Goal: Task Accomplishment & Management: Manage account settings

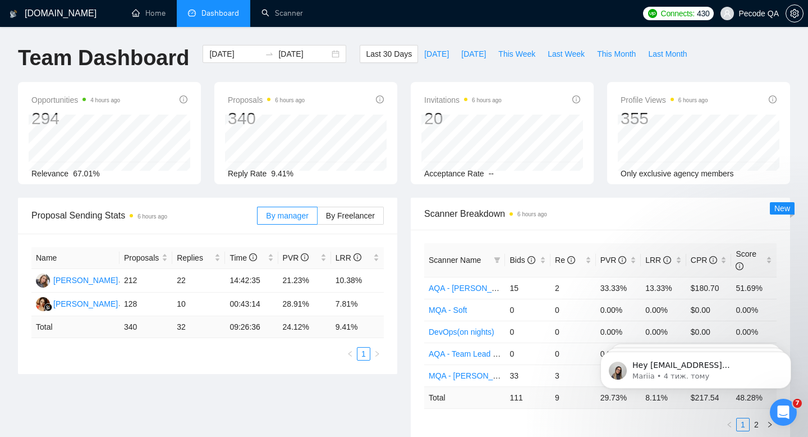
click at [768, 13] on span "Pecode QA" at bounding box center [758, 13] width 40 height 0
click at [797, 14] on icon "setting" at bounding box center [794, 13] width 9 height 9
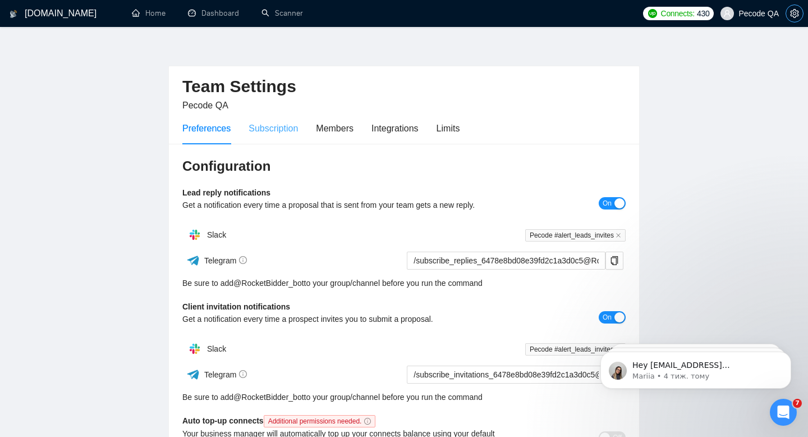
scroll to position [29, 0]
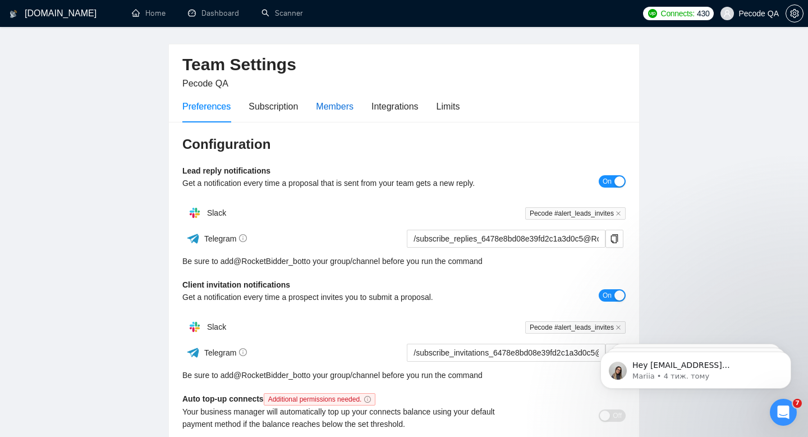
click at [334, 108] on div "Members" at bounding box center [335, 106] width 38 height 14
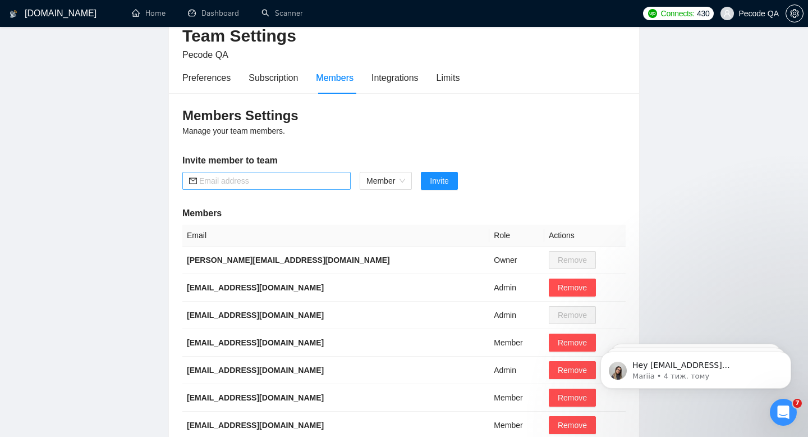
scroll to position [65, 0]
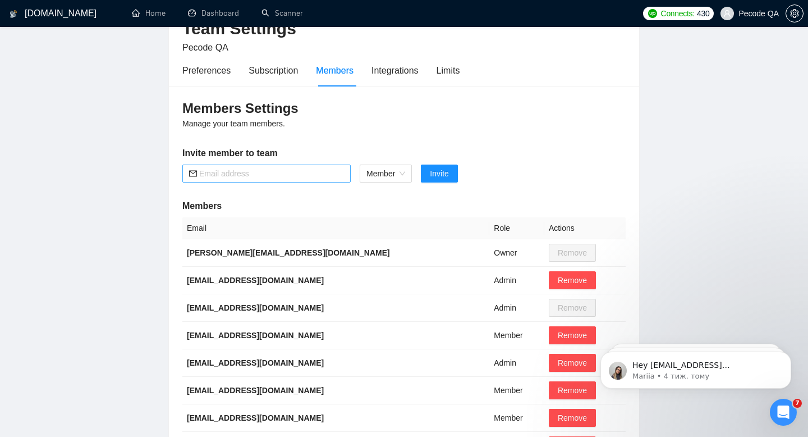
click at [276, 172] on input "text" at bounding box center [271, 173] width 145 height 12
paste input "victoria_khlivetska@pecodesoftware.com"
click at [402, 169] on span "Member" at bounding box center [385, 173] width 39 height 17
type input "victoria_khlivetska@pecodesoftware.com"
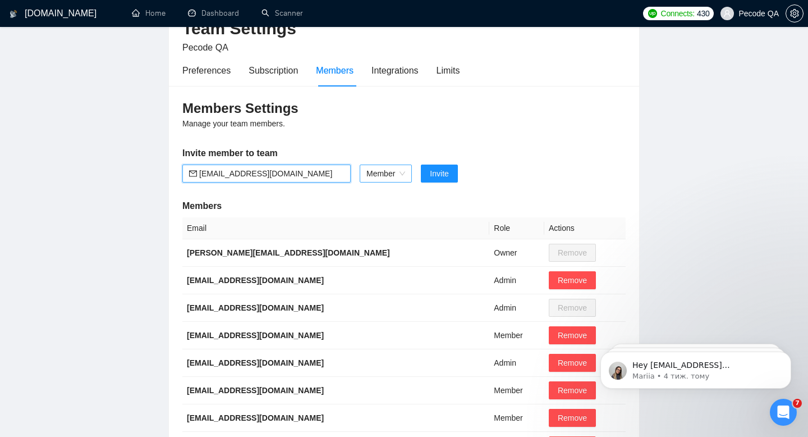
scroll to position [0, 0]
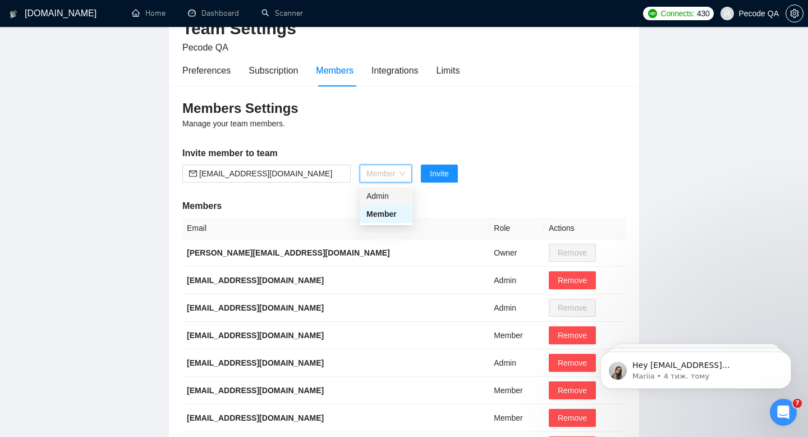
click at [469, 155] on h5 "Invite member to team" at bounding box center [403, 152] width 443 height 13
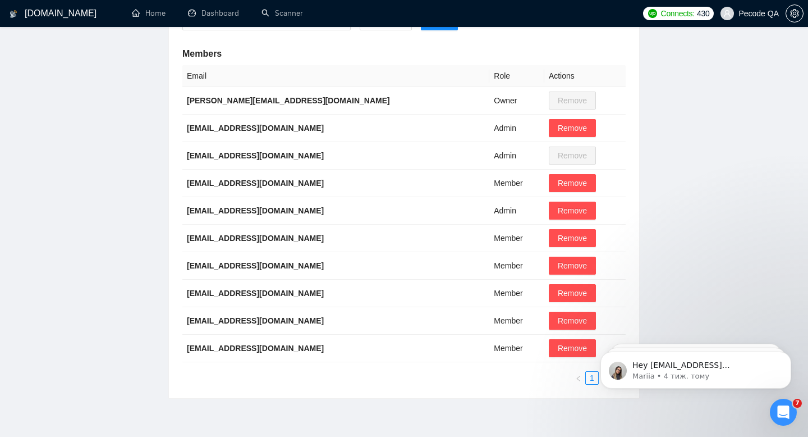
scroll to position [265, 0]
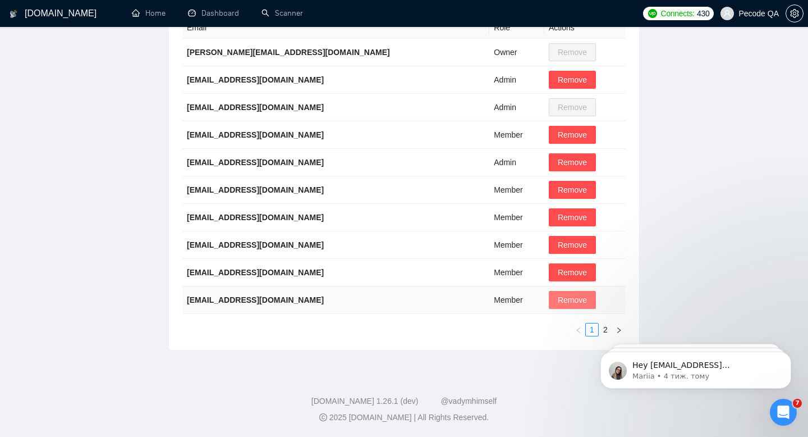
click at [565, 301] on span "Remove" at bounding box center [572, 299] width 29 height 12
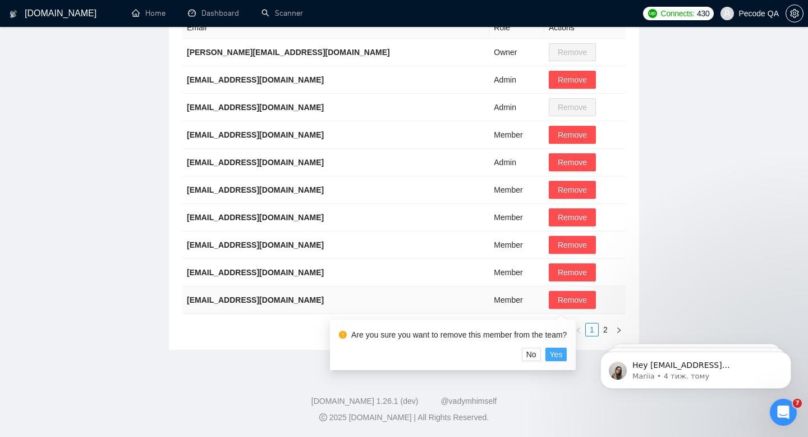
click at [563, 355] on span "Yes" at bounding box center [556, 354] width 13 height 12
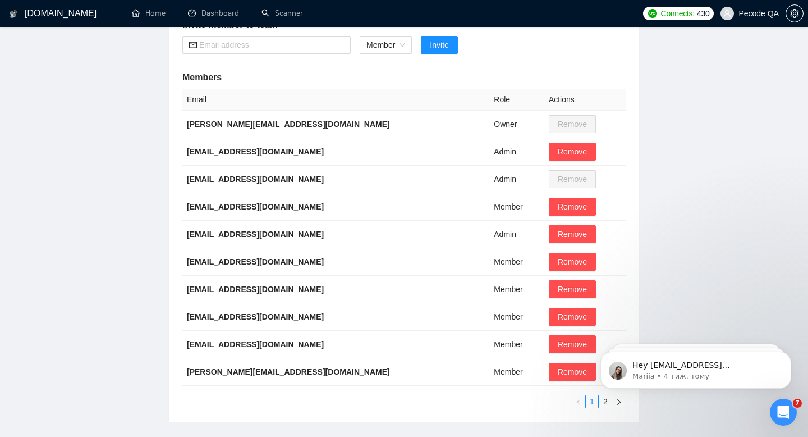
scroll to position [194, 0]
click at [558, 318] on span "Remove" at bounding box center [572, 316] width 29 height 12
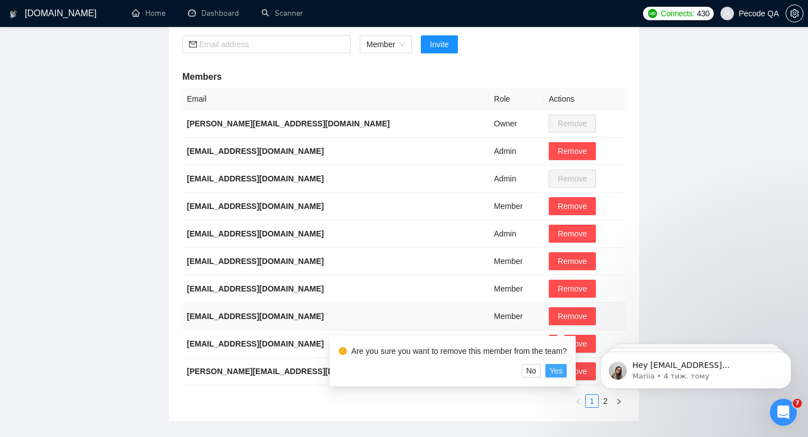
click at [563, 371] on span "Yes" at bounding box center [556, 370] width 13 height 12
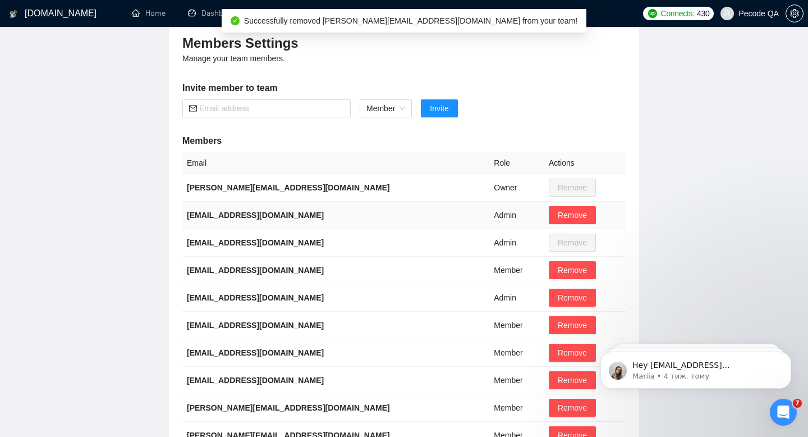
scroll to position [101, 0]
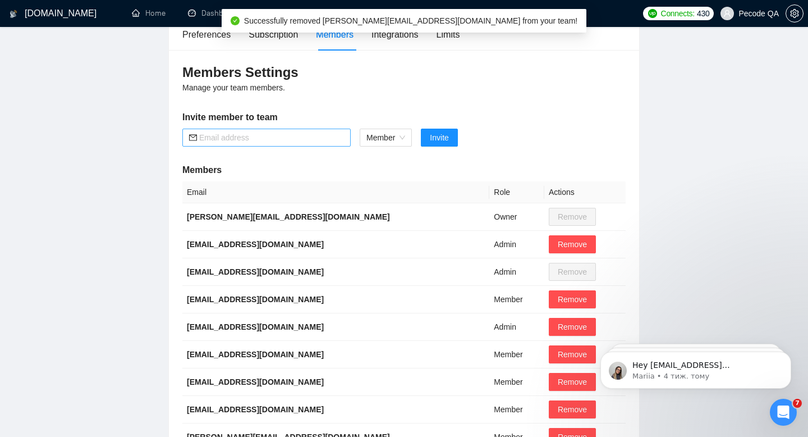
click at [258, 144] on span at bounding box center [266, 138] width 168 height 18
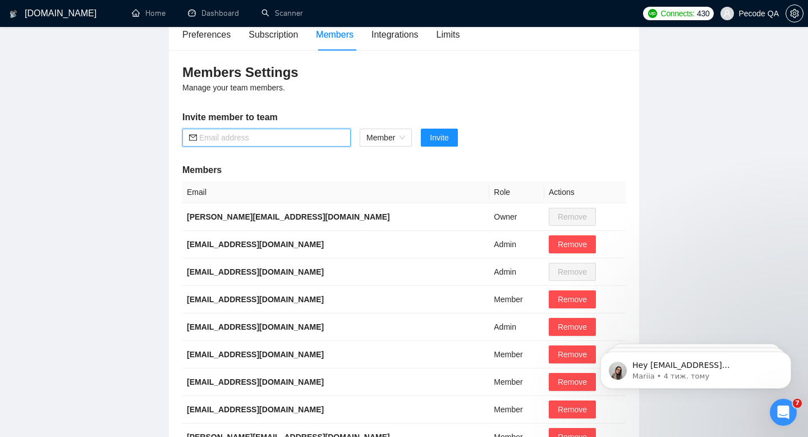
paste input "victoria_khlivetska@pecodesoftware.com"
type input "victoria_khlivetska@pecodesoftware.com"
click at [441, 138] on span "Invite" at bounding box center [439, 137] width 19 height 12
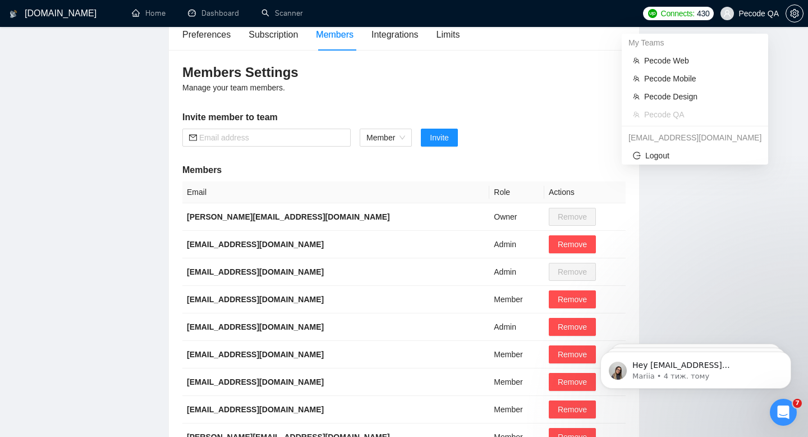
click at [760, 13] on span "Pecode QA" at bounding box center [758, 13] width 40 height 0
click at [710, 61] on span "Pecode Web" at bounding box center [700, 60] width 113 height 12
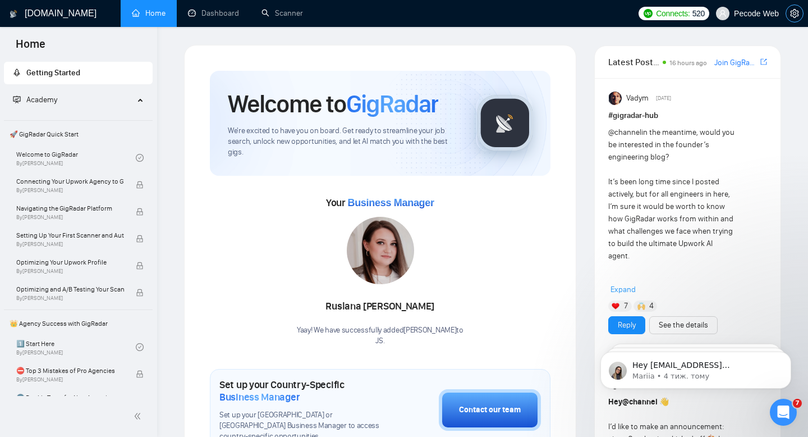
click at [792, 11] on icon "setting" at bounding box center [794, 13] width 9 height 9
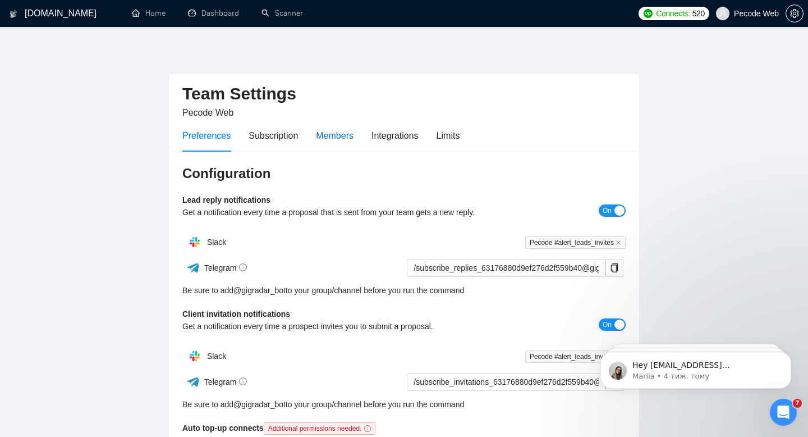
click at [343, 135] on div "Members" at bounding box center [335, 136] width 38 height 14
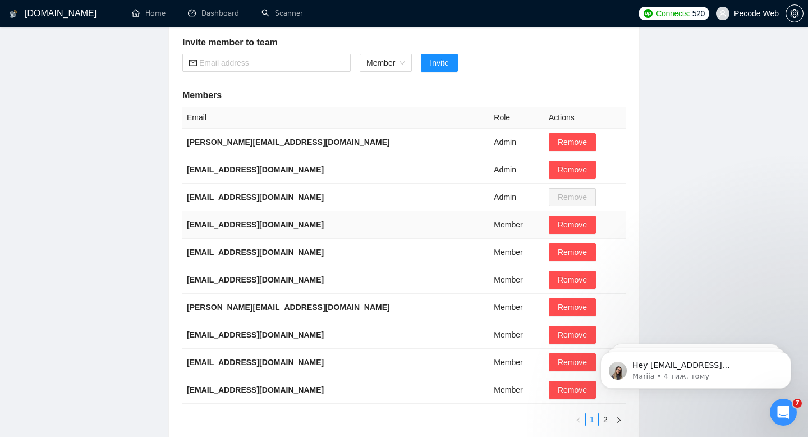
scroll to position [265, 0]
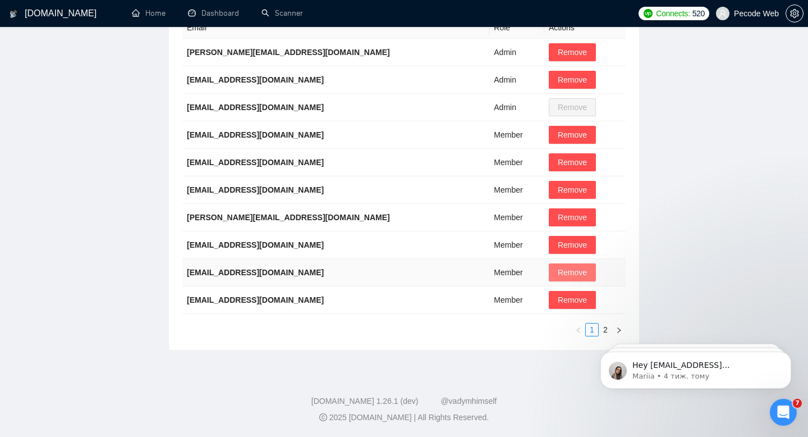
click at [559, 275] on span "Remove" at bounding box center [572, 272] width 29 height 12
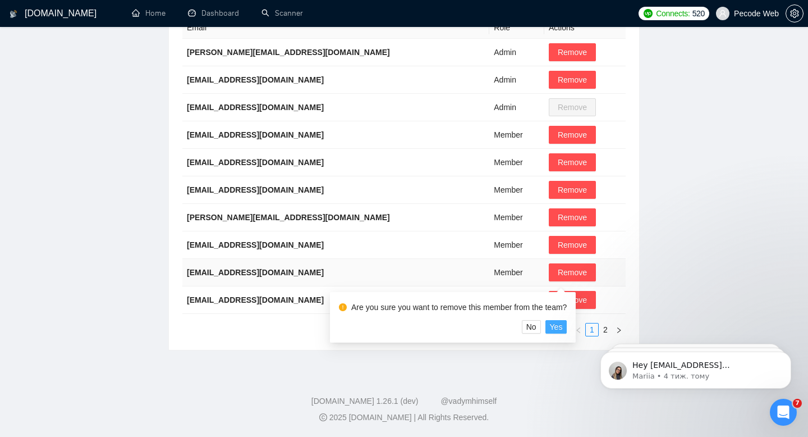
click at [559, 326] on span "Yes" at bounding box center [556, 326] width 13 height 12
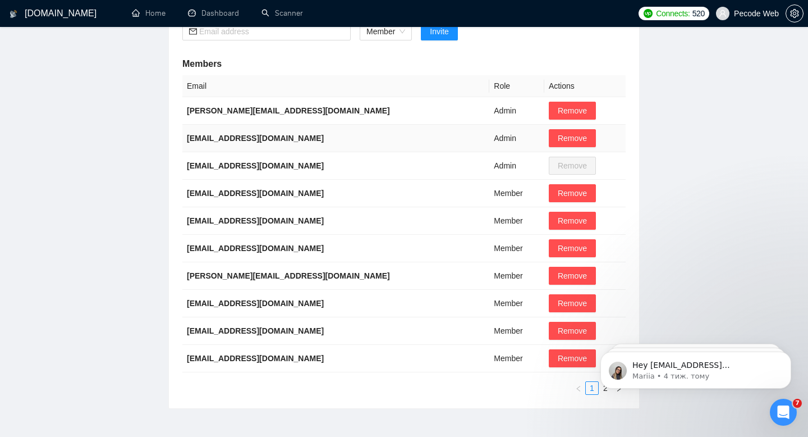
scroll to position [44, 0]
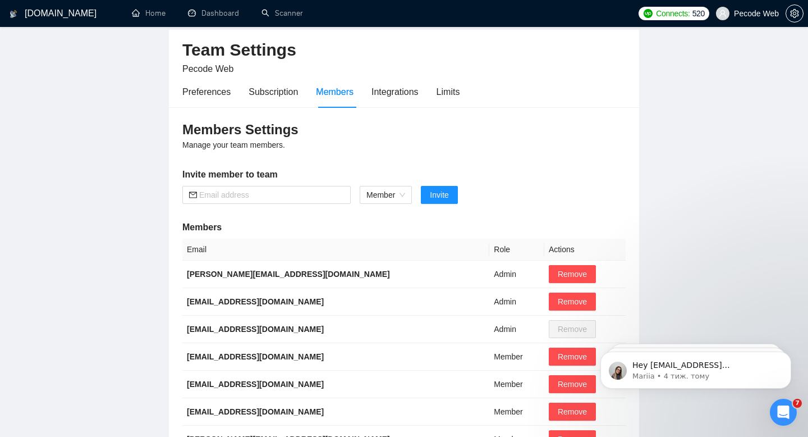
click at [745, 19] on span "Pecode Web" at bounding box center [747, 14] width 76 height 36
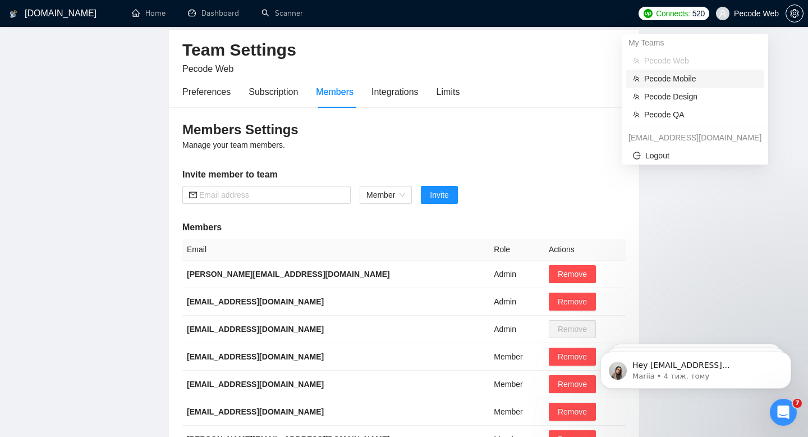
click at [680, 79] on span "Pecode Mobile" at bounding box center [700, 78] width 113 height 12
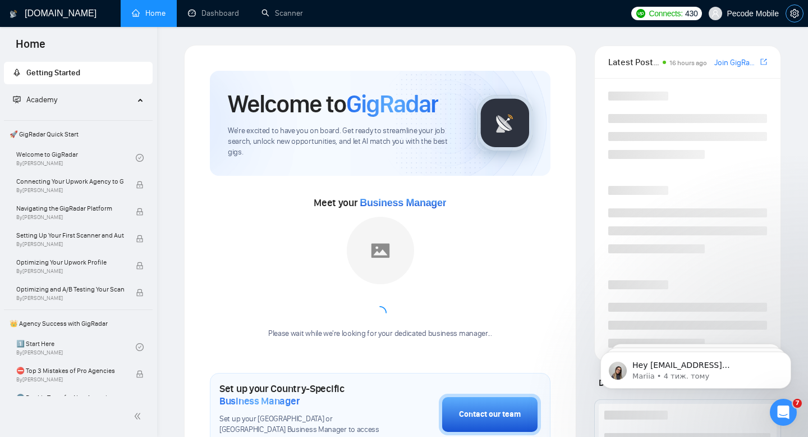
click at [800, 14] on span "setting" at bounding box center [794, 13] width 17 height 9
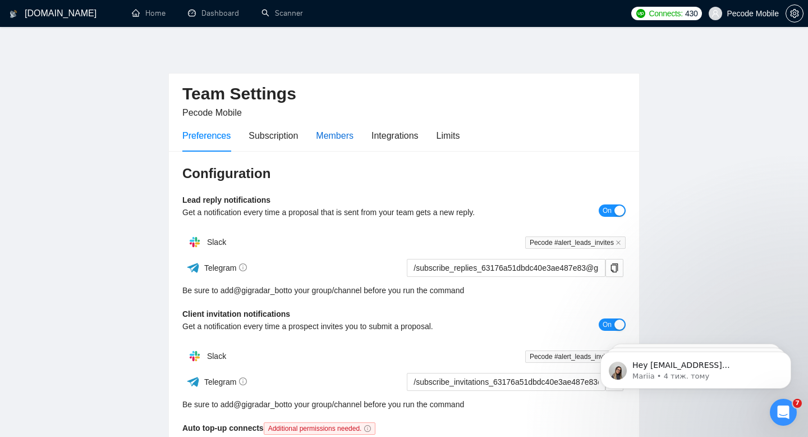
click at [332, 131] on div "Members" at bounding box center [335, 136] width 38 height 14
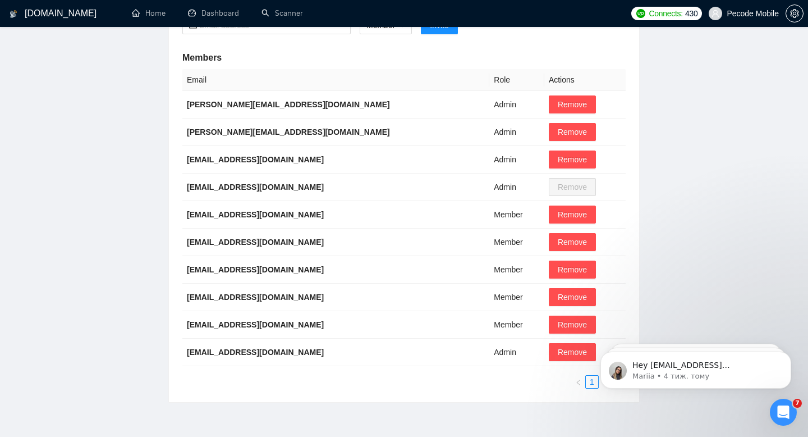
scroll to position [265, 0]
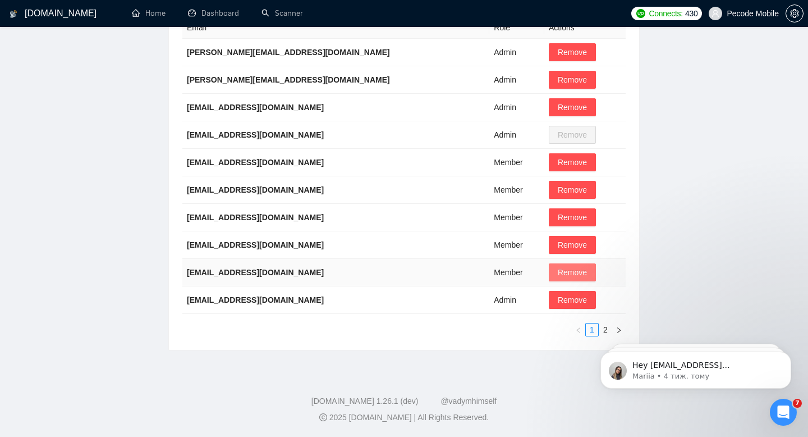
click at [558, 268] on span "Remove" at bounding box center [572, 272] width 29 height 12
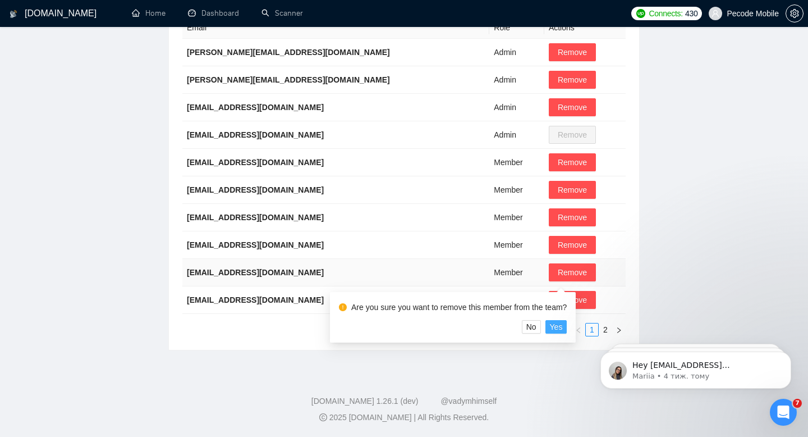
click at [562, 323] on span "Yes" at bounding box center [556, 326] width 13 height 12
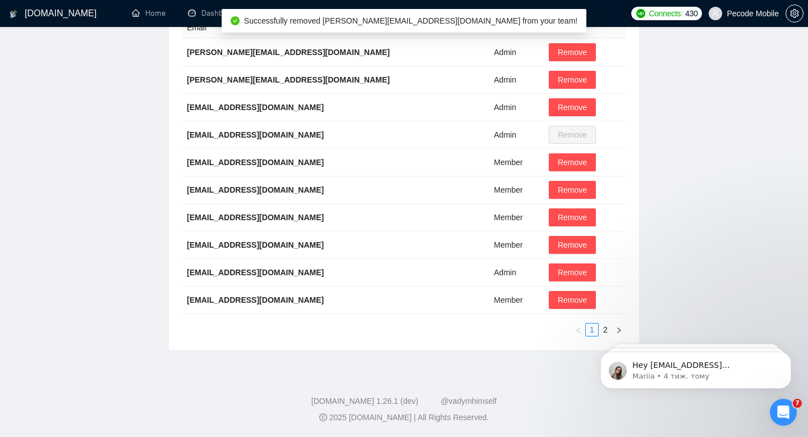
click at [602, 331] on html "Hey [EMAIL_ADDRESS][DOMAIN_NAME], Looks like your Upwork agency Pecode ran out …" at bounding box center [696, 367] width 224 height 79
click at [597, 331] on html "Hey [EMAIL_ADDRESS][DOMAIN_NAME], Looks like your Upwork agency Pecode ran out …" at bounding box center [696, 367] width 224 height 79
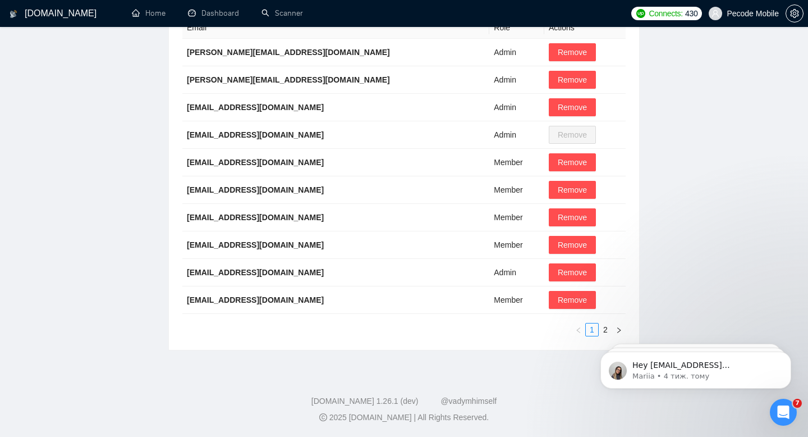
click at [601, 332] on body "Hey [EMAIL_ADDRESS][DOMAIN_NAME], Looks like your Upwork agency Pecode ran out …" at bounding box center [695, 367] width 215 height 70
click at [602, 327] on link "2" at bounding box center [605, 329] width 12 height 12
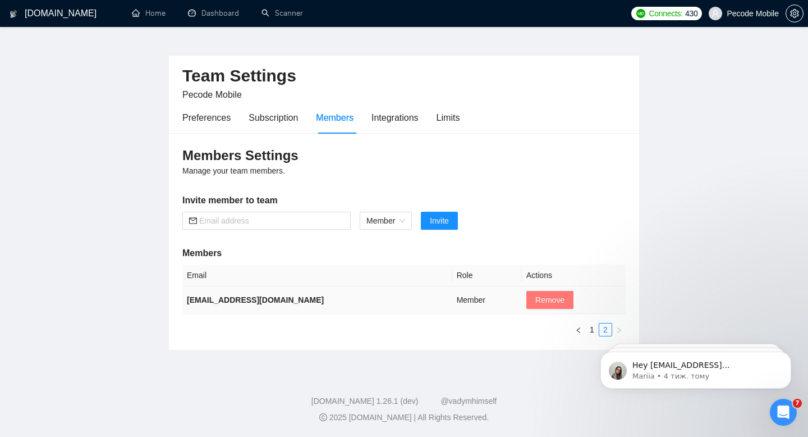
click at [563, 303] on span "Remove" at bounding box center [549, 299] width 29 height 12
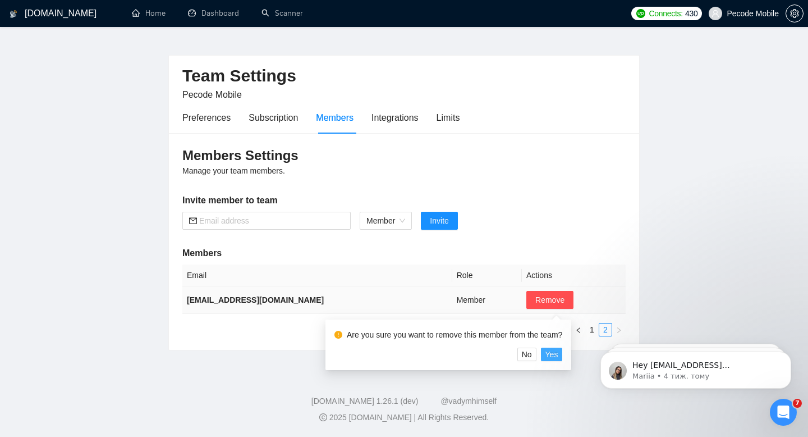
click at [556, 360] on span "Yes" at bounding box center [551, 354] width 13 height 12
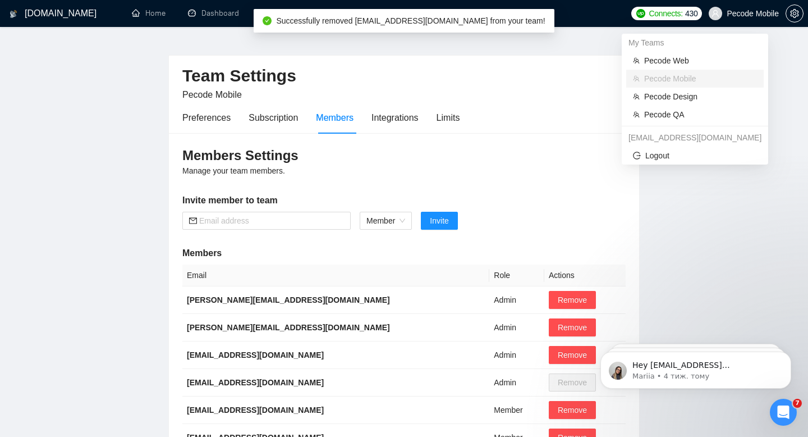
click at [727, 13] on span "Pecode Mobile" at bounding box center [753, 13] width 52 height 0
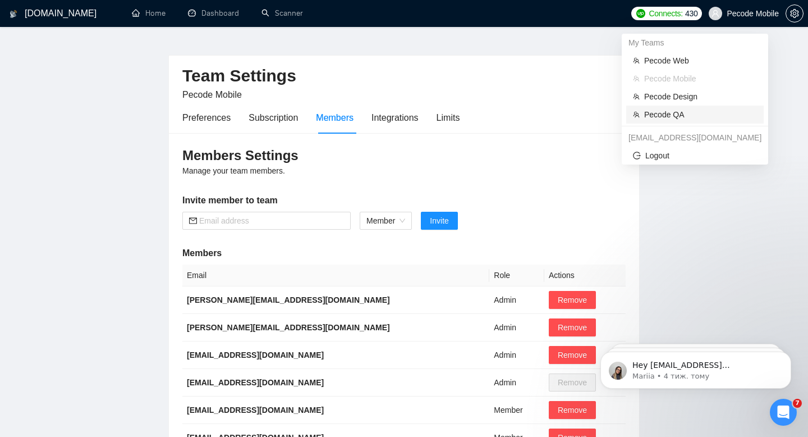
click at [663, 117] on span "Pecode QA" at bounding box center [700, 114] width 113 height 12
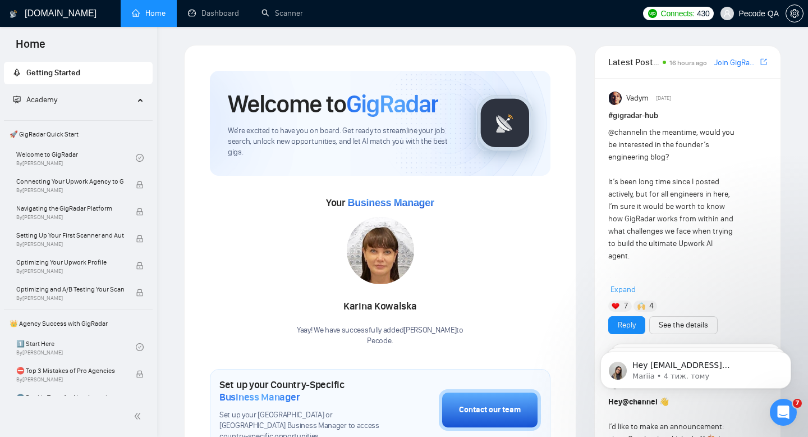
click at [538, 76] on div "Welcome to GigRadar We're excited to have you on board. Get ready to streamline…" at bounding box center [380, 123] width 341 height 105
click at [216, 18] on link "Dashboard" at bounding box center [213, 13] width 51 height 10
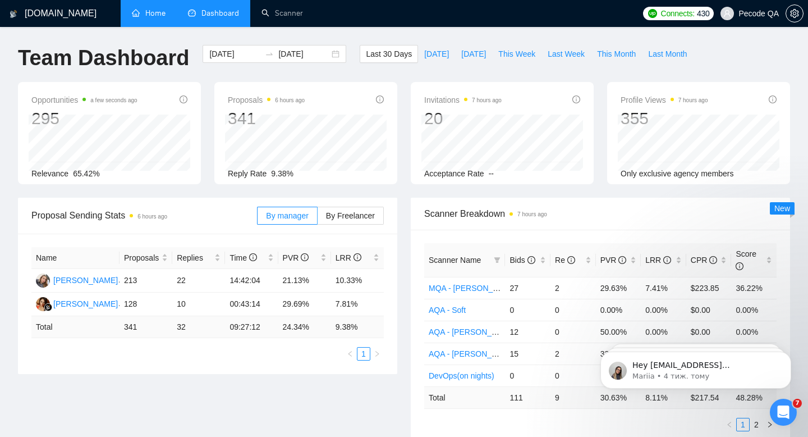
click at [166, 15] on link "Home" at bounding box center [149, 13] width 34 height 10
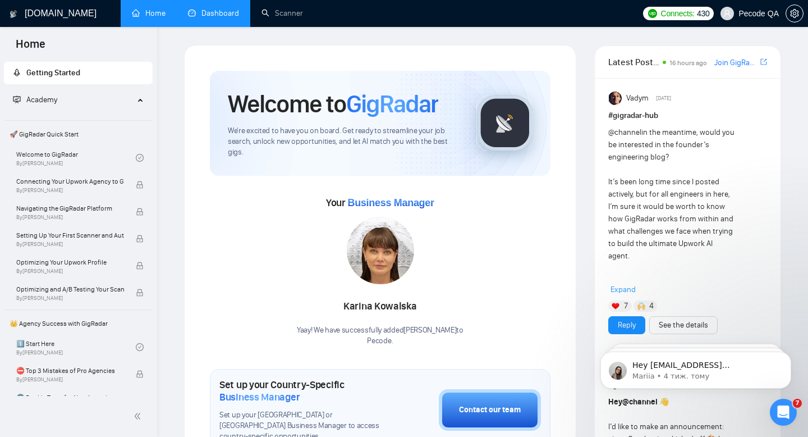
click at [757, 13] on span "Pecode QA" at bounding box center [758, 13] width 40 height 0
click at [806, 13] on div "Connects: 430 Pecode QA" at bounding box center [722, 13] width 171 height 27
click at [791, 13] on icon "setting" at bounding box center [794, 13] width 8 height 9
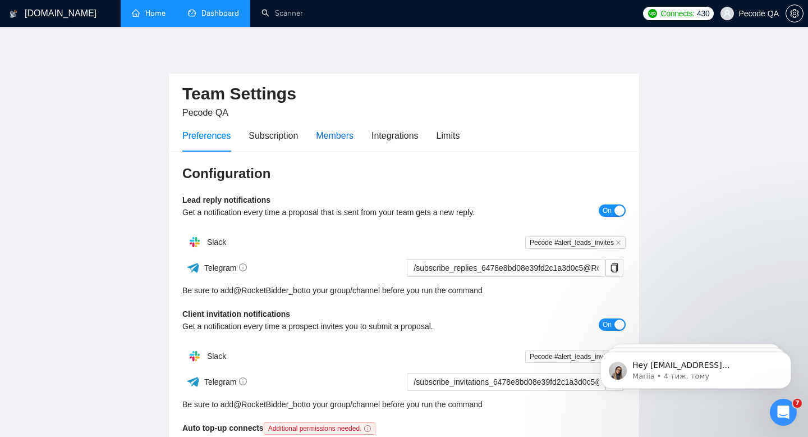
click at [341, 139] on div "Members" at bounding box center [335, 136] width 38 height 14
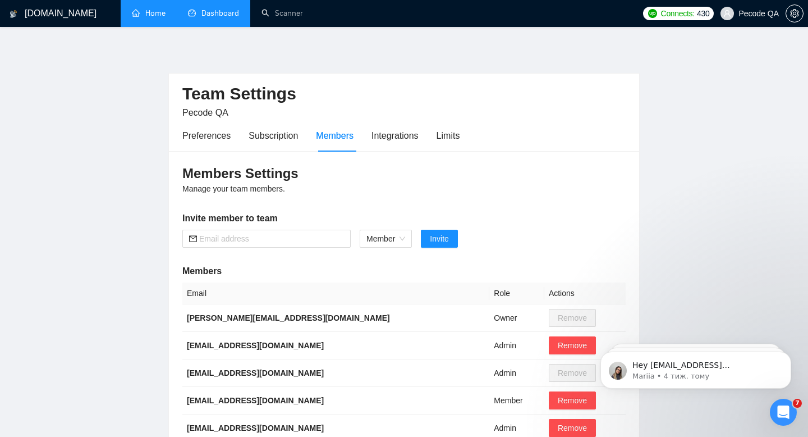
scroll to position [265, 0]
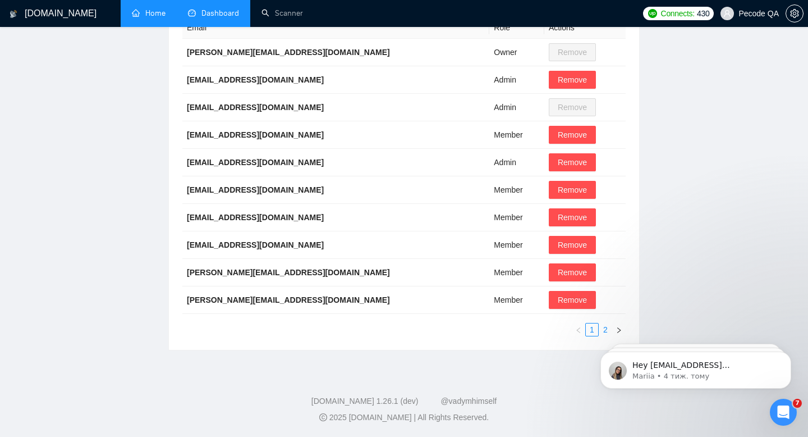
click at [604, 327] on link "2" at bounding box center [605, 329] width 12 height 12
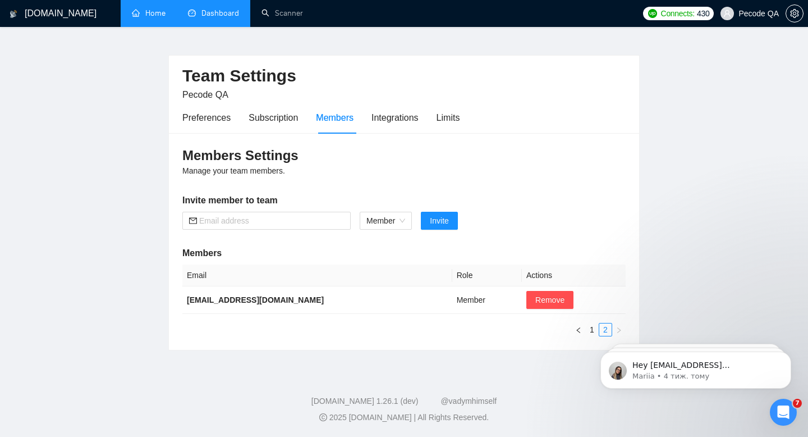
click at [588, 328] on html "Hey [EMAIL_ADDRESS][DOMAIN_NAME], Looks like your Upwork agency Pecode ran out …" at bounding box center [696, 367] width 224 height 79
click at [590, 327] on link "1" at bounding box center [592, 329] width 12 height 12
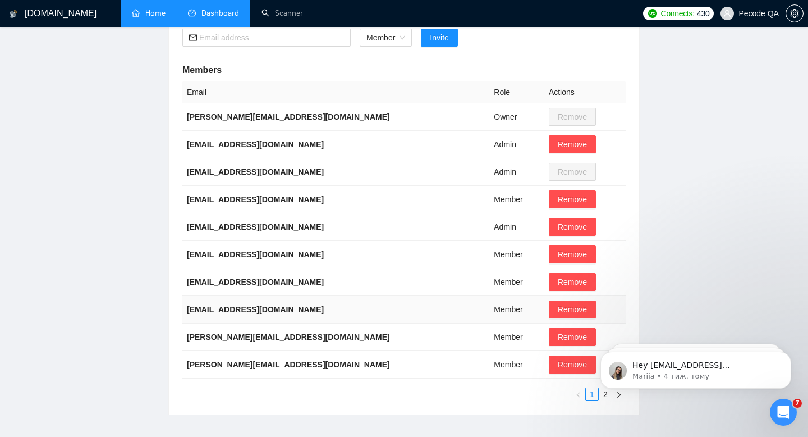
scroll to position [205, 0]
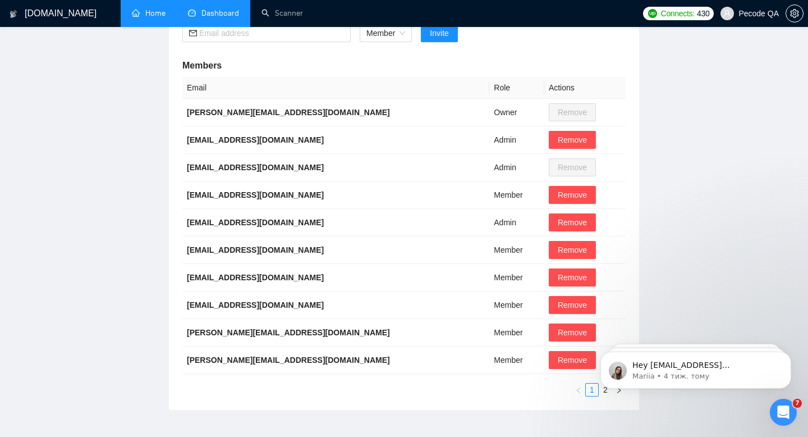
click at [746, 13] on span "Pecode QA" at bounding box center [758, 13] width 40 height 0
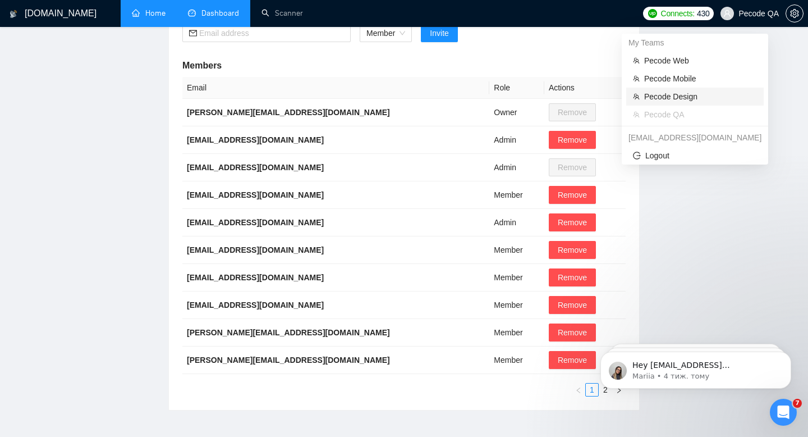
click at [700, 98] on span "Pecode Design" at bounding box center [700, 96] width 113 height 12
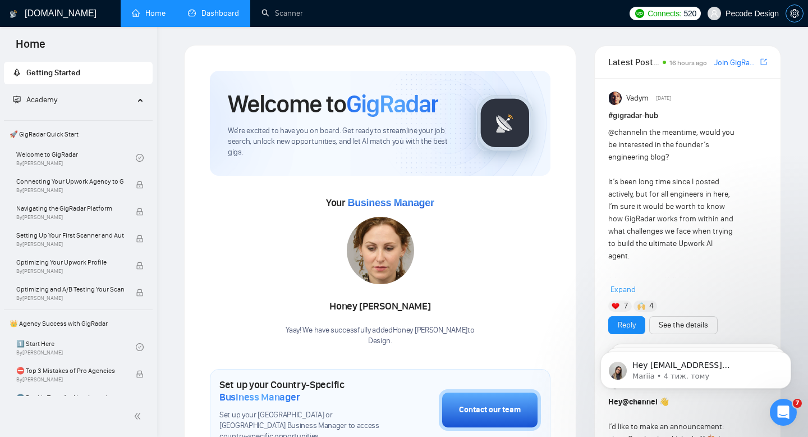
click at [800, 14] on span "setting" at bounding box center [794, 13] width 17 height 9
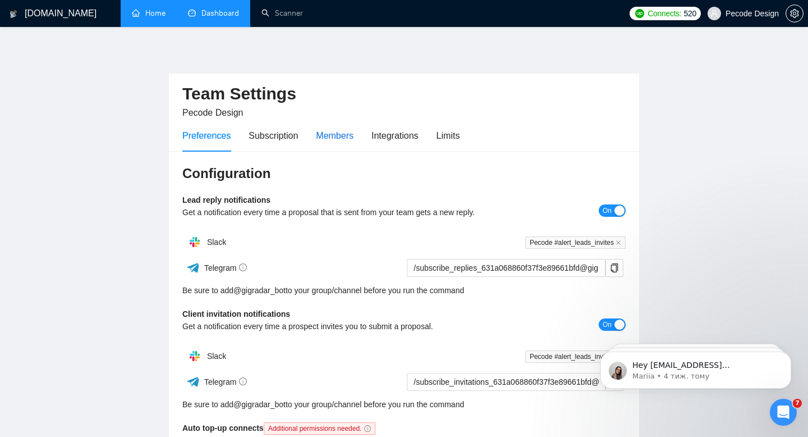
click at [332, 135] on div "Members" at bounding box center [335, 136] width 38 height 14
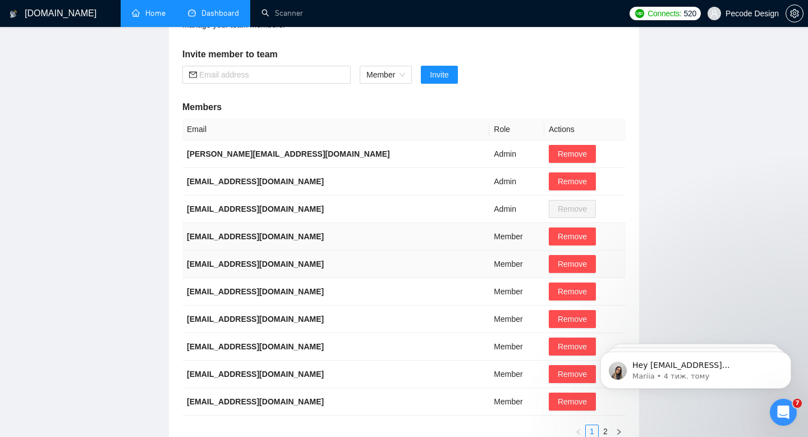
scroll to position [168, 0]
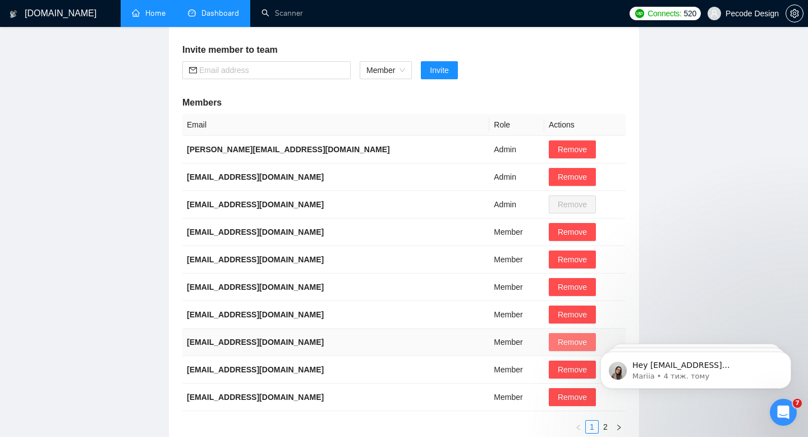
click at [575, 346] on button "Remove" at bounding box center [572, 342] width 47 height 18
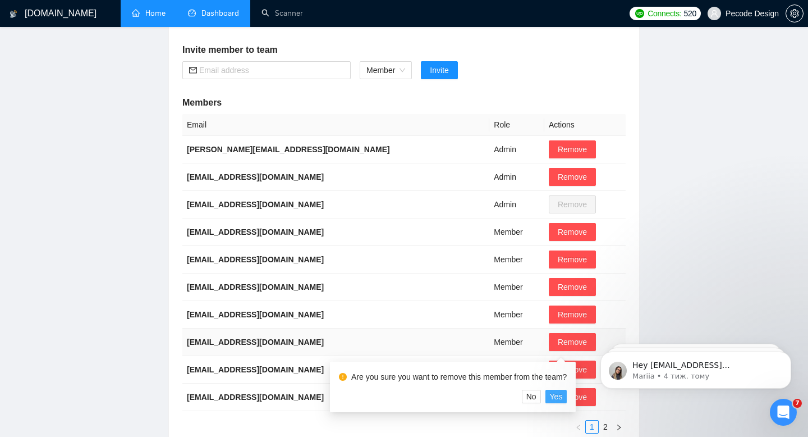
click at [562, 398] on span "Yes" at bounding box center [556, 396] width 13 height 12
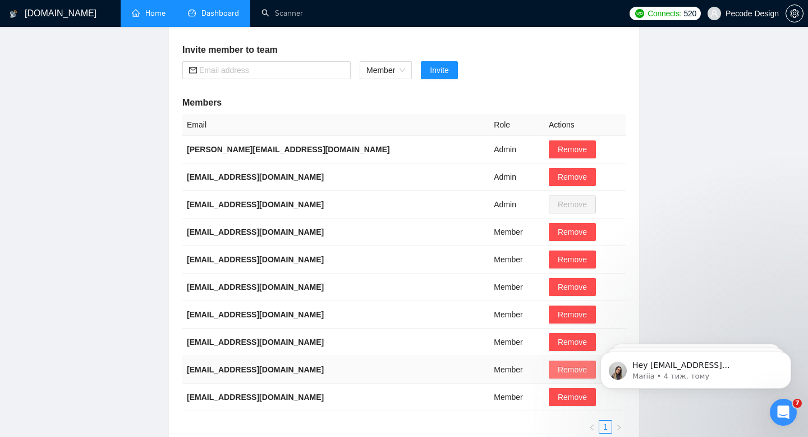
click at [566, 370] on span "Remove" at bounding box center [572, 369] width 29 height 12
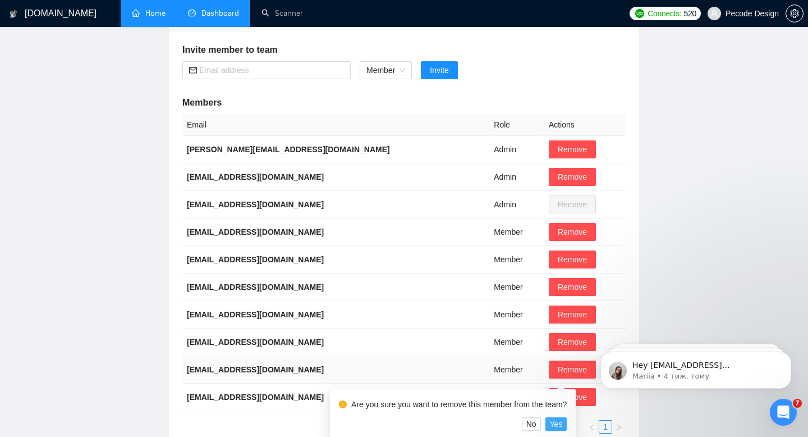
click at [562, 419] on span "Yes" at bounding box center [556, 423] width 13 height 12
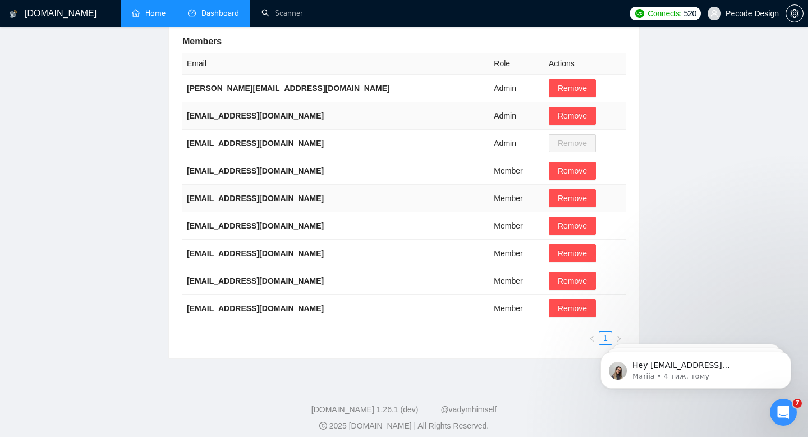
scroll to position [238, 0]
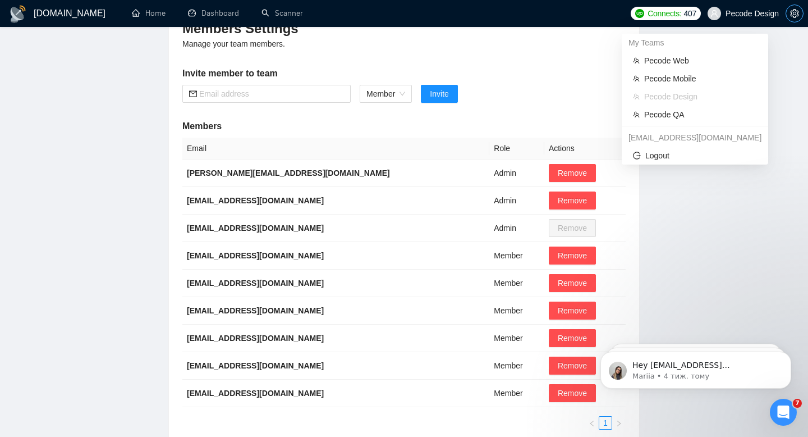
click at [792, 18] on button "button" at bounding box center [795, 13] width 18 height 18
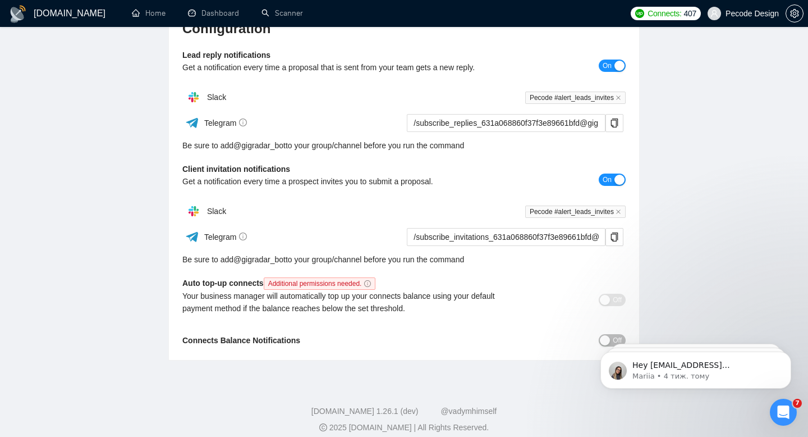
click at [756, 13] on span "Pecode Design" at bounding box center [752, 13] width 53 height 0
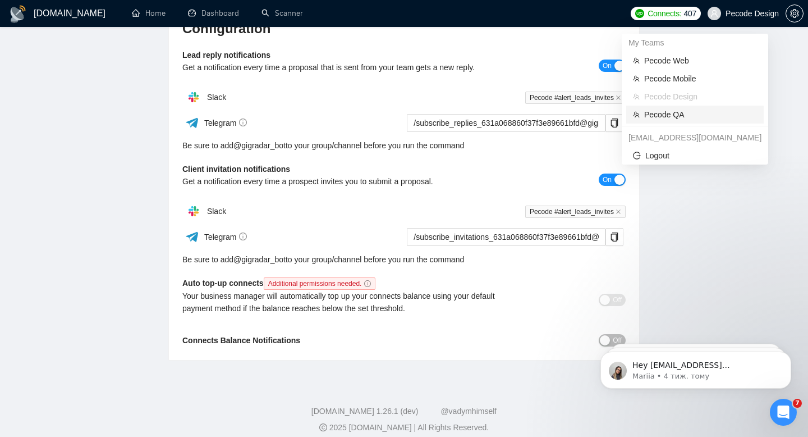
click at [686, 111] on span "Pecode QA" at bounding box center [700, 114] width 113 height 12
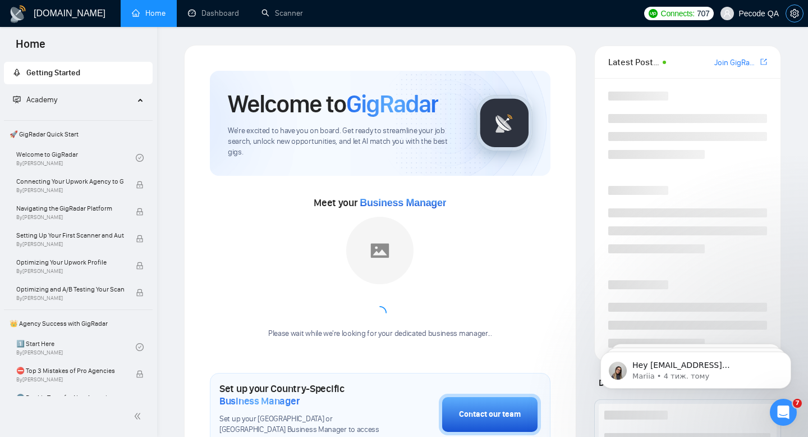
click at [793, 18] on button "button" at bounding box center [795, 13] width 18 height 18
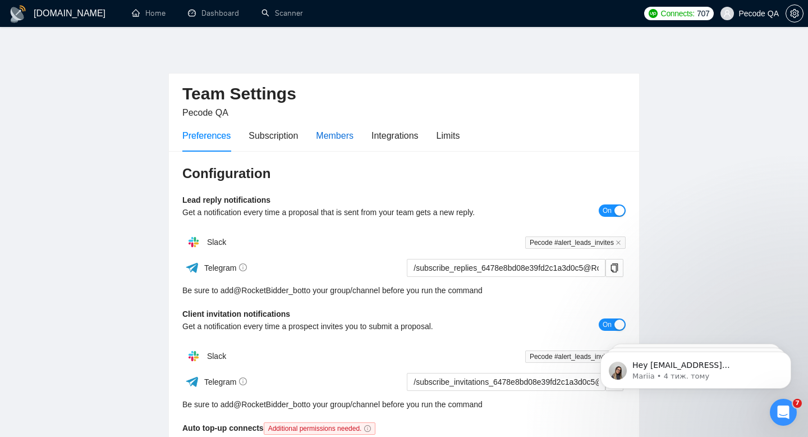
click at [328, 142] on div "Members" at bounding box center [335, 136] width 38 height 14
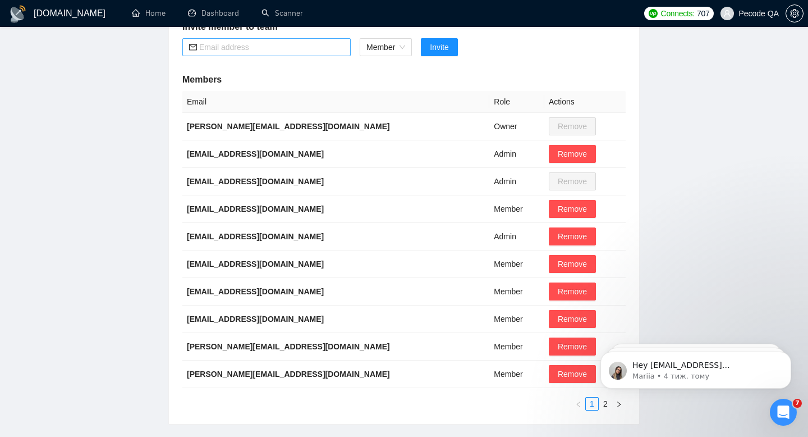
scroll to position [265, 0]
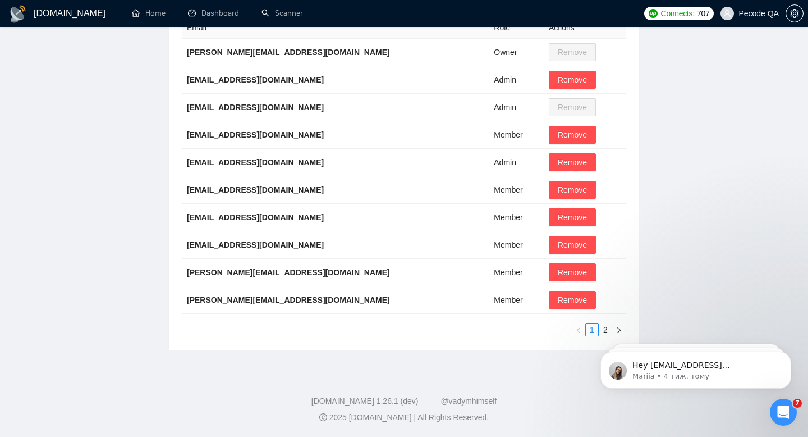
click at [599, 331] on html "Hey [EMAIL_ADDRESS][DOMAIN_NAME], Looks like your Upwork agency Pecode ran out …" at bounding box center [696, 367] width 224 height 79
click at [600, 329] on html "Hey [EMAIL_ADDRESS][DOMAIN_NAME], Looks like your Upwork agency Pecode ran out …" at bounding box center [696, 367] width 224 height 79
click at [614, 329] on html "Hey [EMAIL_ADDRESS][DOMAIN_NAME], Looks like your Upwork agency Pecode ran out …" at bounding box center [696, 367] width 224 height 79
click at [599, 329] on html "Hey [EMAIL_ADDRESS][DOMAIN_NAME], Looks like your Upwork agency Pecode ran out …" at bounding box center [696, 367] width 224 height 79
click at [614, 332] on html "Hey [EMAIL_ADDRESS][DOMAIN_NAME], Looks like your Upwork agency Pecode ran out …" at bounding box center [696, 367] width 224 height 79
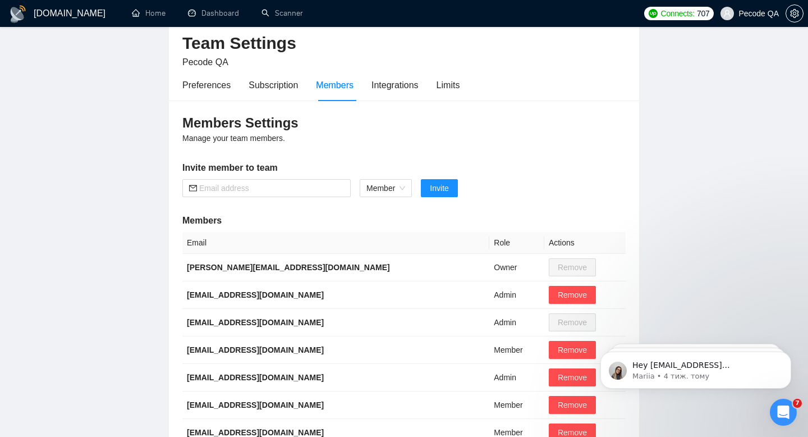
scroll to position [4, 0]
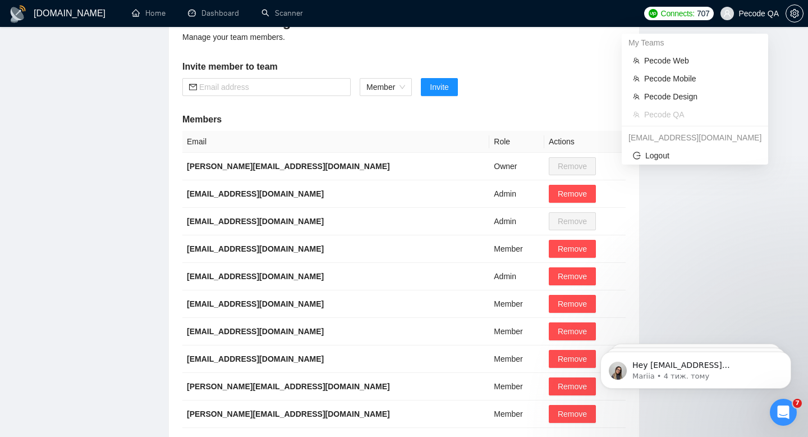
click at [738, 19] on span "Pecode QA" at bounding box center [750, 14] width 72 height 36
click at [706, 59] on span "Pecode Web" at bounding box center [700, 60] width 113 height 12
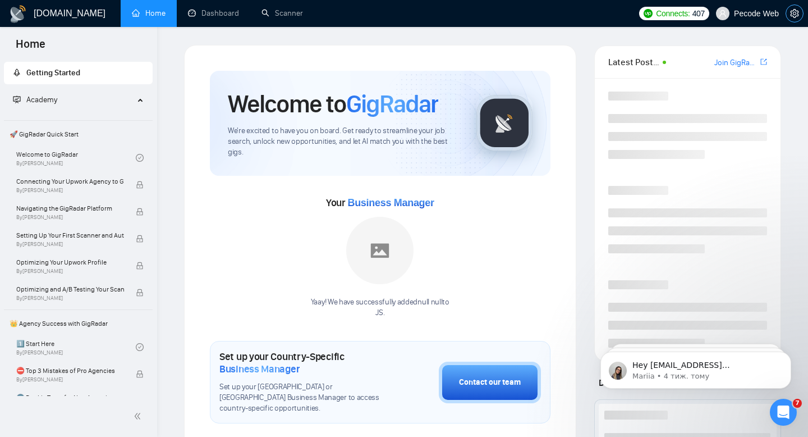
click at [791, 20] on button "button" at bounding box center [795, 13] width 18 height 18
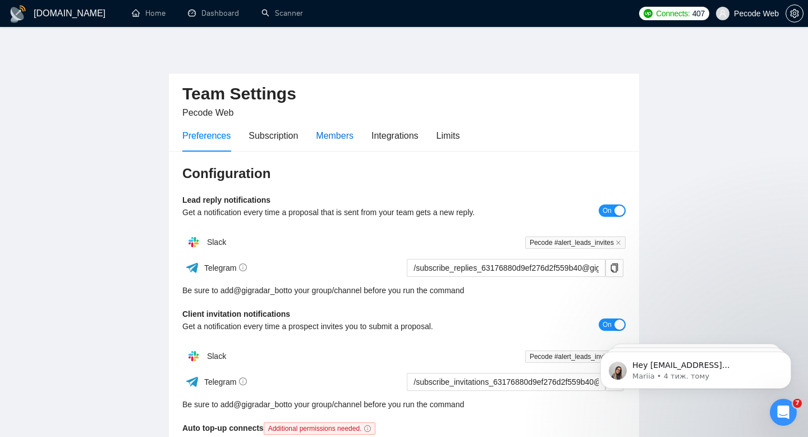
click at [328, 140] on div "Members" at bounding box center [335, 136] width 38 height 14
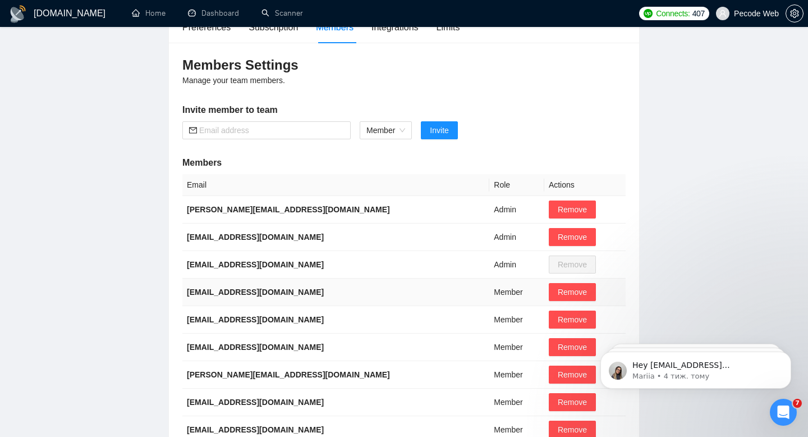
scroll to position [233, 0]
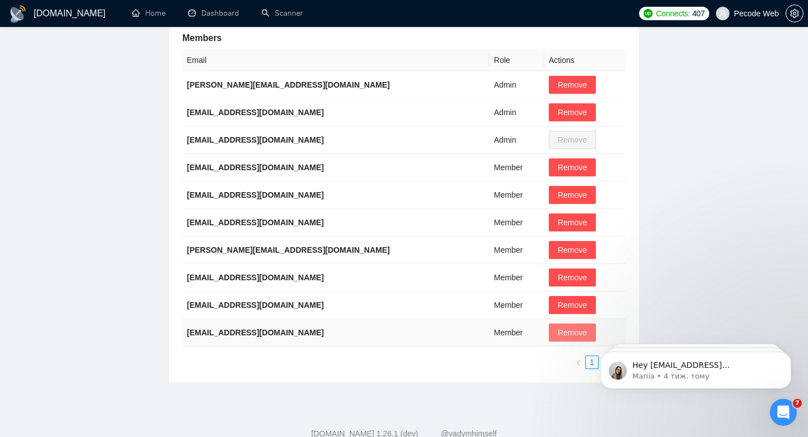
click at [549, 332] on button "Remove" at bounding box center [572, 332] width 47 height 18
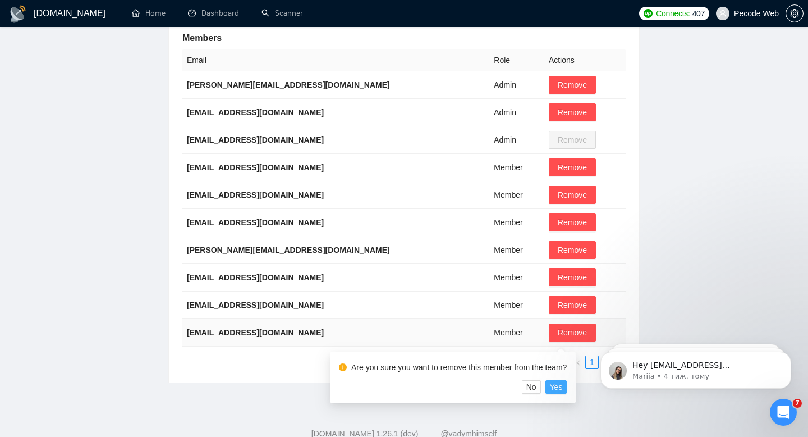
click at [563, 387] on span "Yes" at bounding box center [556, 386] width 13 height 12
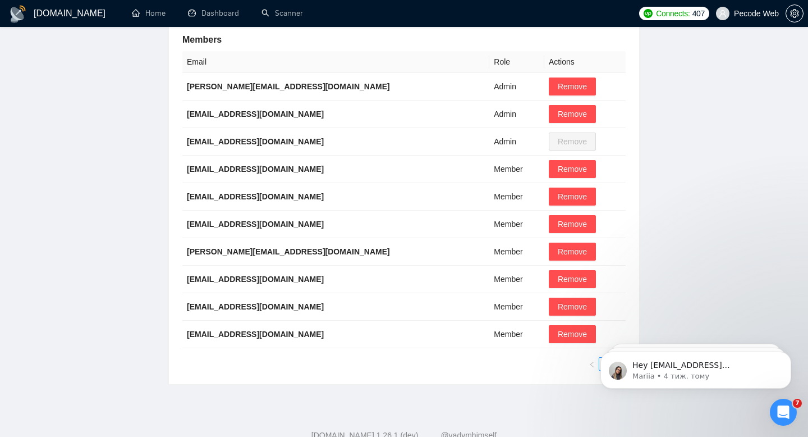
scroll to position [232, 0]
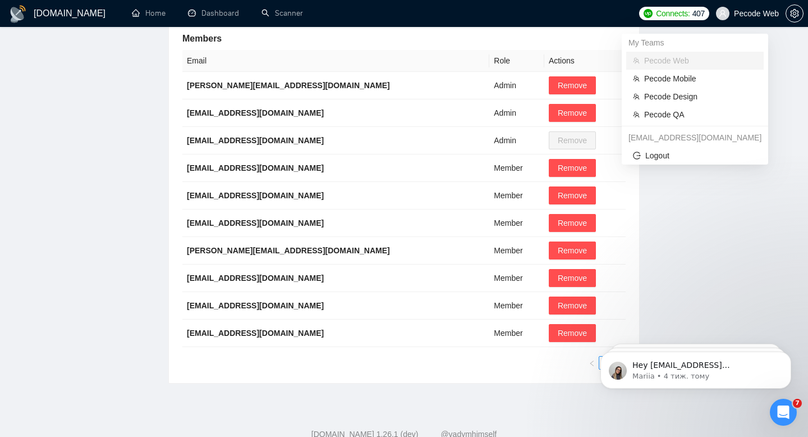
click at [756, 13] on span "Pecode Web" at bounding box center [756, 13] width 45 height 0
click at [696, 80] on span "Pecode Mobile" at bounding box center [700, 78] width 113 height 12
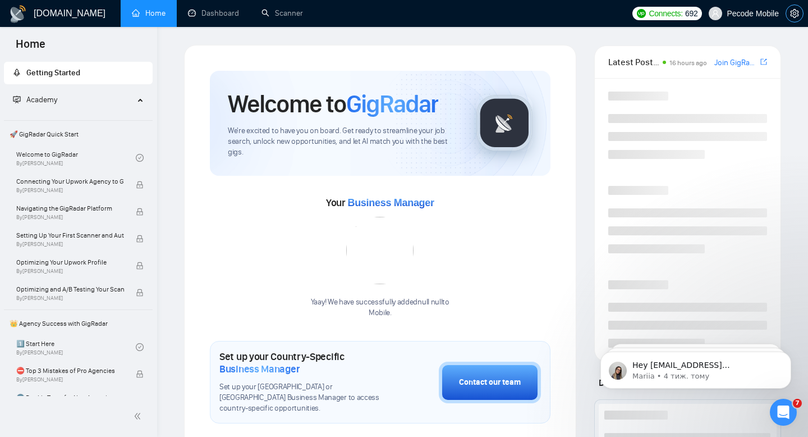
click at [799, 12] on span "setting" at bounding box center [794, 13] width 17 height 9
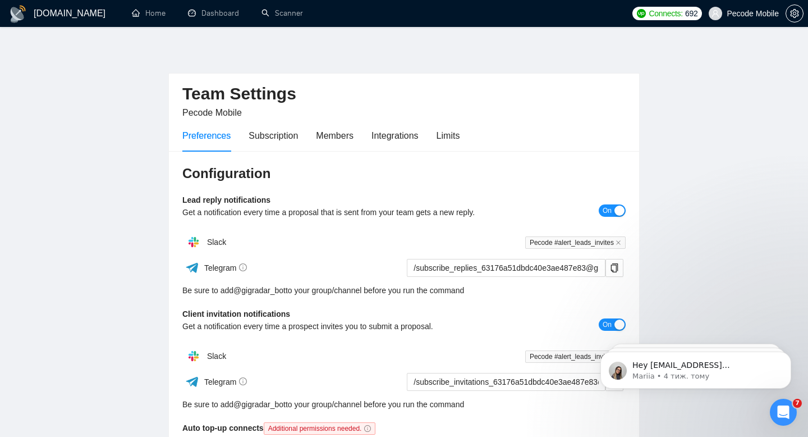
click at [357, 127] on div "Preferences Subscription Members Integrations Limits" at bounding box center [320, 136] width 277 height 32
click at [343, 143] on div "Members" at bounding box center [335, 136] width 38 height 32
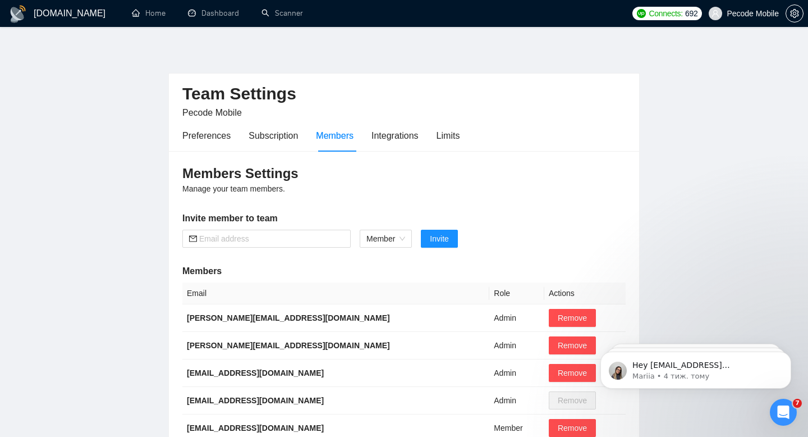
click at [750, 19] on span "Pecode Mobile" at bounding box center [744, 14] width 84 height 36
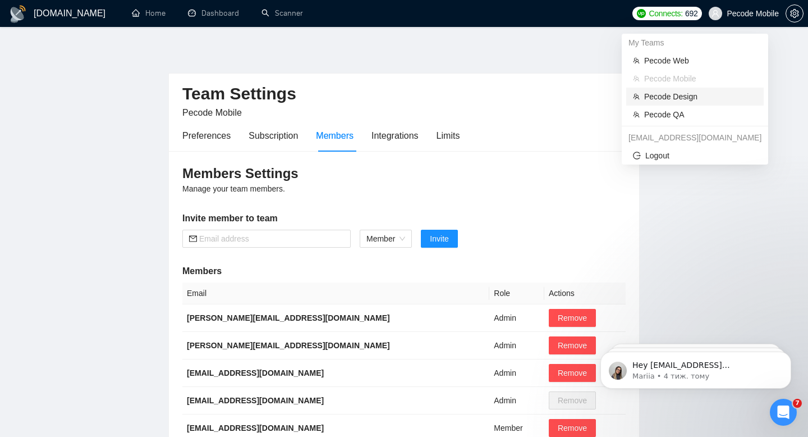
click at [669, 94] on span "Pecode Design" at bounding box center [700, 96] width 113 height 12
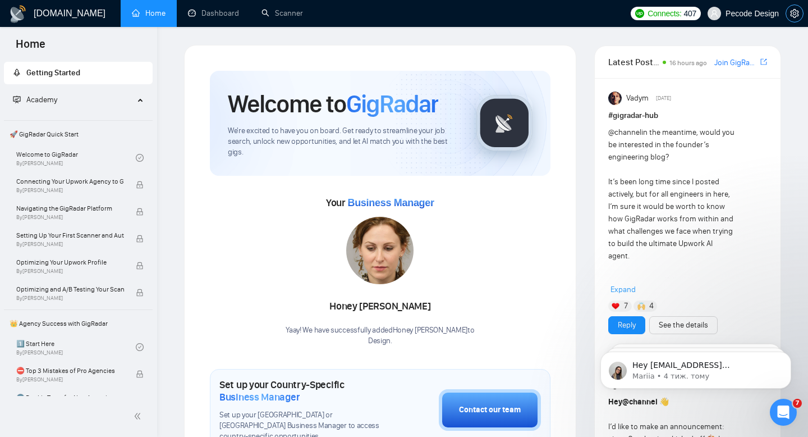
click at [794, 17] on icon "setting" at bounding box center [794, 13] width 9 height 9
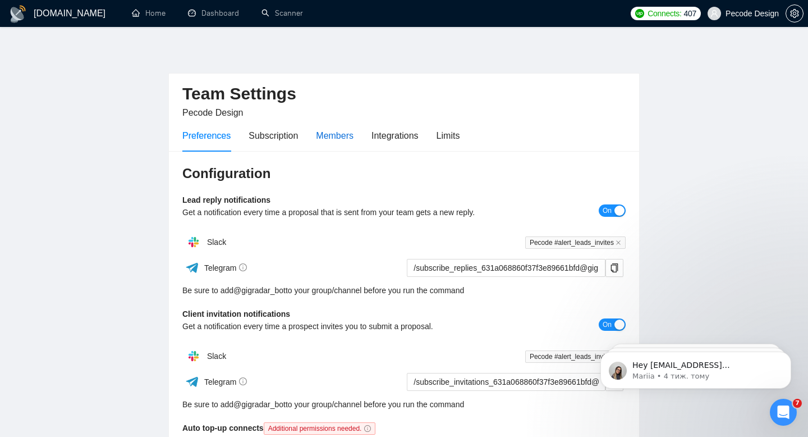
click at [330, 142] on div "Members" at bounding box center [335, 136] width 38 height 14
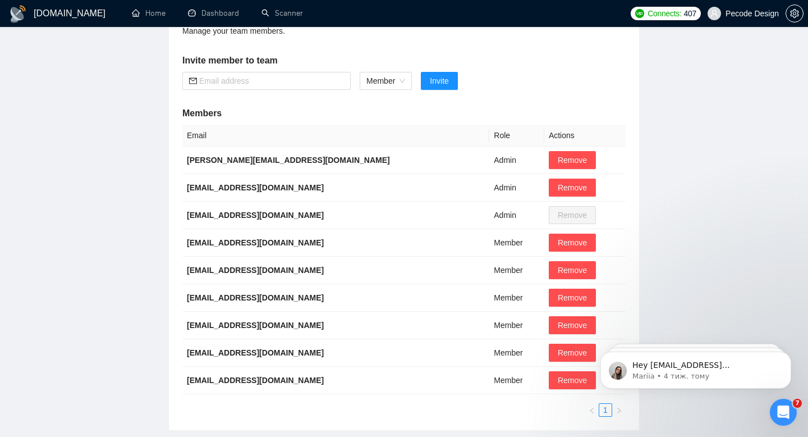
scroll to position [238, 0]
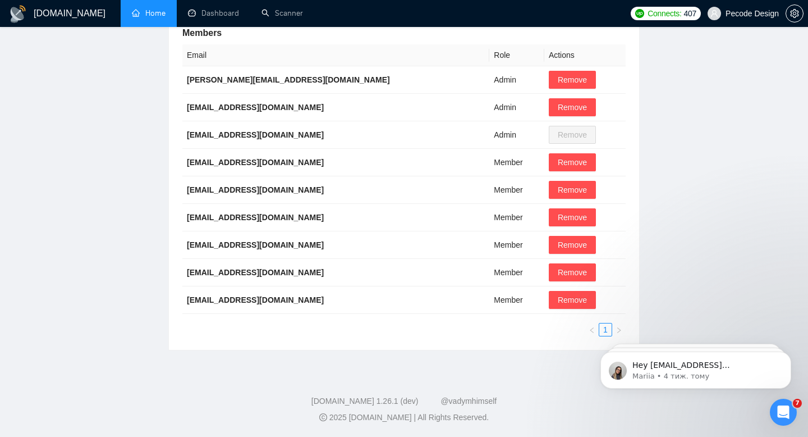
click at [142, 8] on link "Home" at bounding box center [149, 13] width 34 height 10
